Goal: Task Accomplishment & Management: Manage account settings

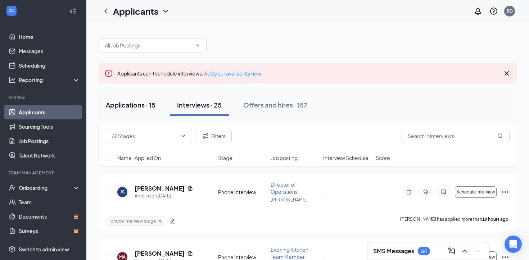
click at [149, 113] on button "Applications · 15" at bounding box center [131, 105] width 64 height 22
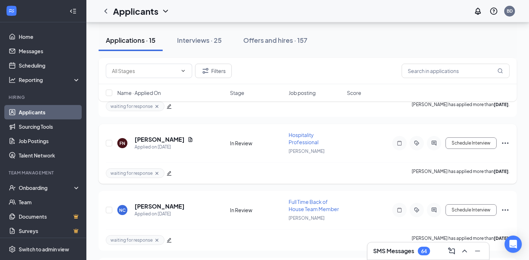
scroll to position [724, 0]
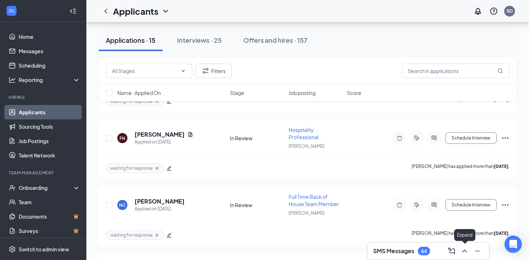
click at [468, 248] on icon "ChevronUp" at bounding box center [464, 251] width 9 height 9
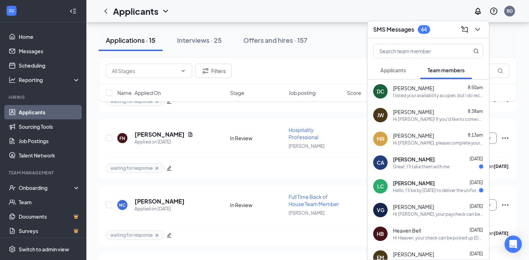
click at [415, 91] on span "[PERSON_NAME]" at bounding box center [413, 88] width 41 height 7
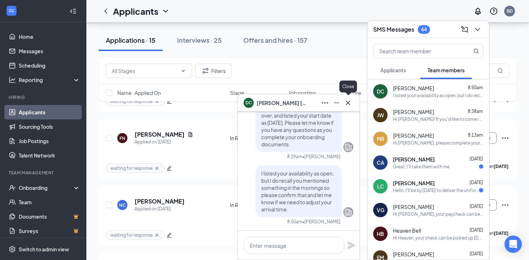
click at [346, 102] on icon "Cross" at bounding box center [348, 103] width 9 height 9
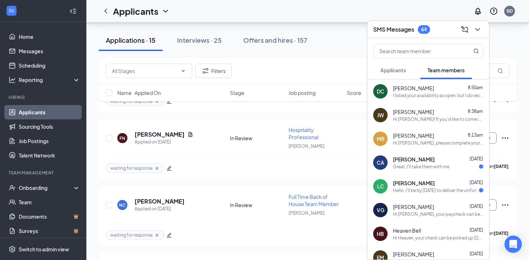
click at [400, 69] on span "Applicants" at bounding box center [394, 70] width 26 height 6
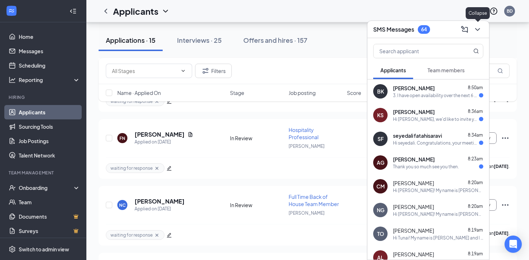
click at [477, 28] on icon "ChevronDown" at bounding box center [477, 29] width 9 height 9
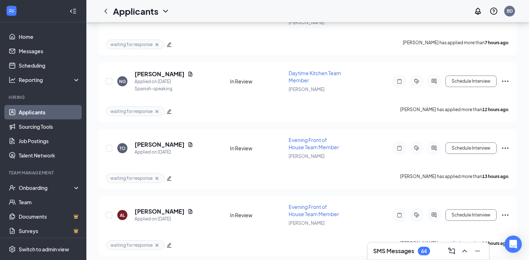
scroll to position [0, 0]
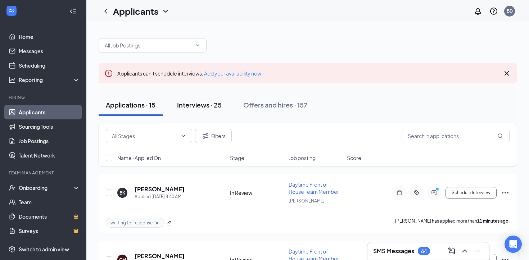
click at [210, 100] on div "Interviews · 25" at bounding box center [199, 104] width 45 height 9
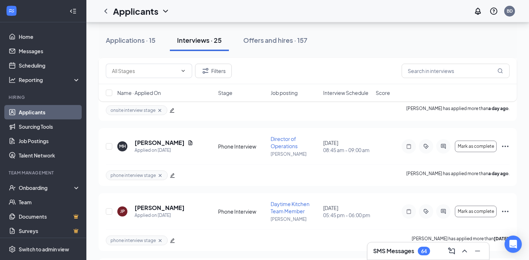
scroll to position [248, 0]
click at [175, 143] on div "MH [PERSON_NAME] Applied on [DATE]" at bounding box center [165, 147] width 96 height 15
click at [174, 143] on div "MH [PERSON_NAME] Applied on [DATE]" at bounding box center [165, 147] width 96 height 15
click at [188, 143] on icon "Document" at bounding box center [191, 144] width 6 height 6
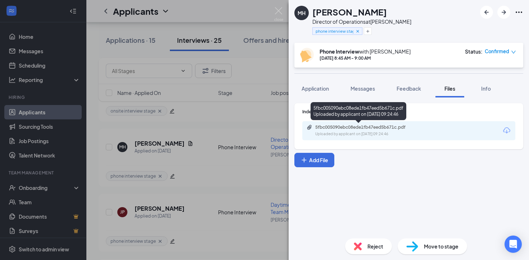
click at [330, 128] on div "5fbc005090ebc08ede1fb47eed5b671c.pdf" at bounding box center [365, 128] width 101 height 6
click at [261, 52] on div "MH [PERSON_NAME] Director of Operations at [PERSON_NAME] phone interview stage …" at bounding box center [264, 130] width 529 height 260
click at [261, 52] on div "Applications · 15 Interviews · 25 Offers and hires · 157" at bounding box center [308, 40] width 418 height 36
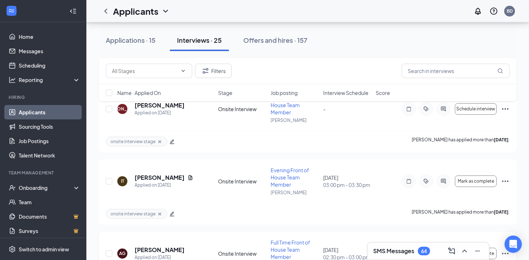
scroll to position [1481, 0]
